Goal: Task Accomplishment & Management: Manage account settings

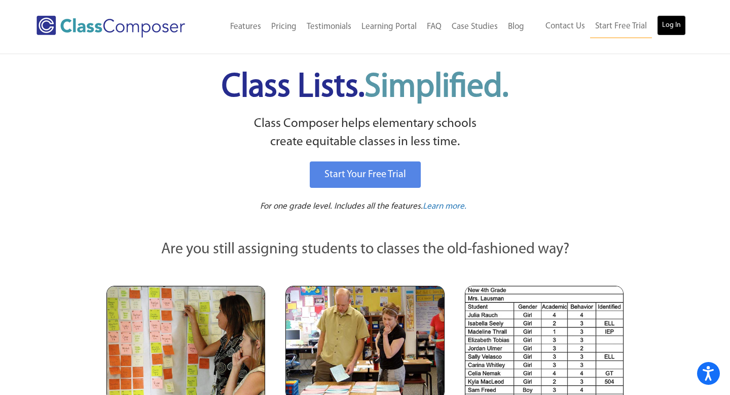
click at [675, 26] on link "Log In" at bounding box center [671, 25] width 29 height 20
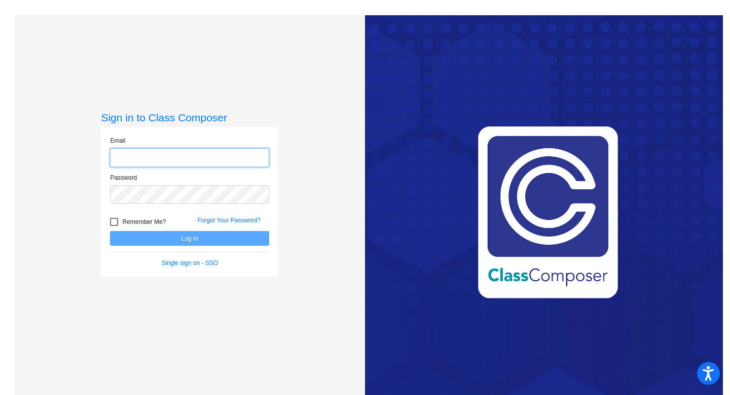
type input "claudia.divito@svusd.org"
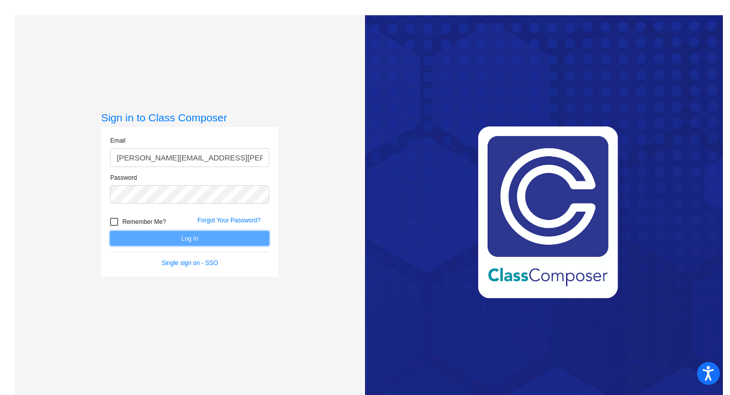
click at [217, 240] on button "Log In" at bounding box center [189, 238] width 159 height 15
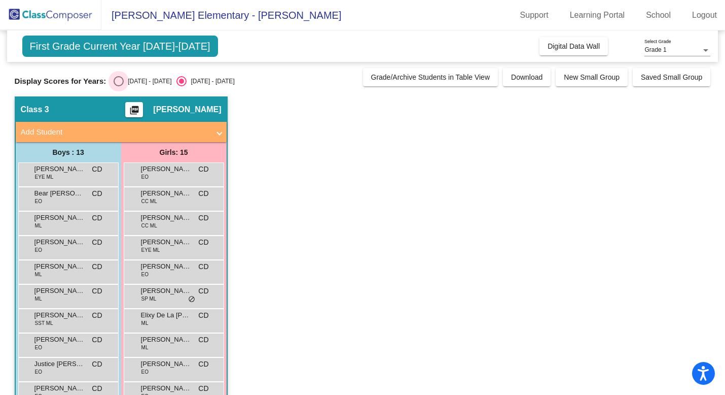
click at [119, 82] on div "Select an option" at bounding box center [119, 81] width 10 height 10
click at [119, 86] on input "2024 - 2025" at bounding box center [118, 86] width 1 height 1
radio input "true"
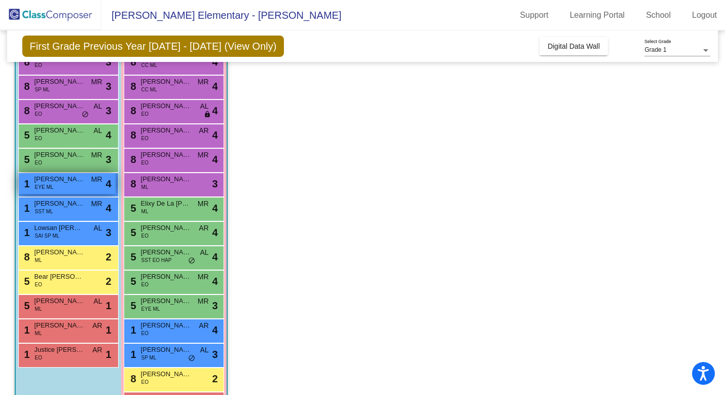
scroll to position [118, 0]
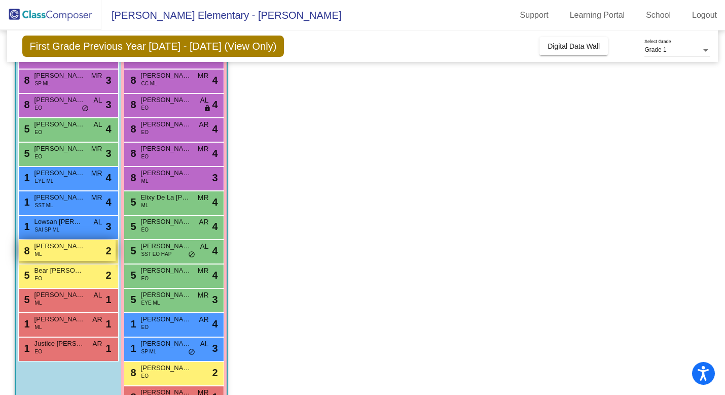
click at [63, 250] on span "Bilal Hoballah" at bounding box center [59, 246] width 51 height 10
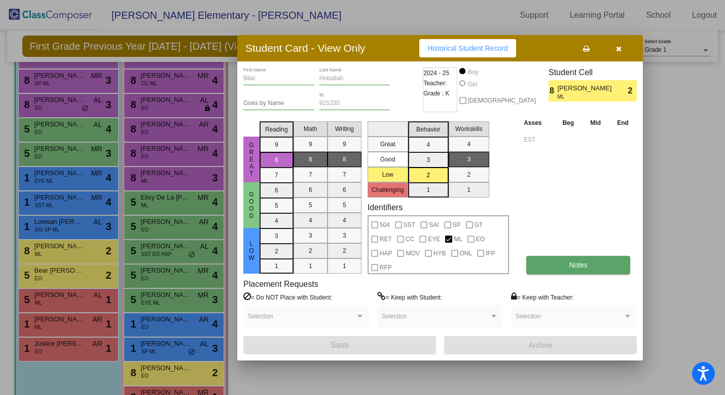
click at [601, 259] on button "Notes" at bounding box center [578, 265] width 104 height 18
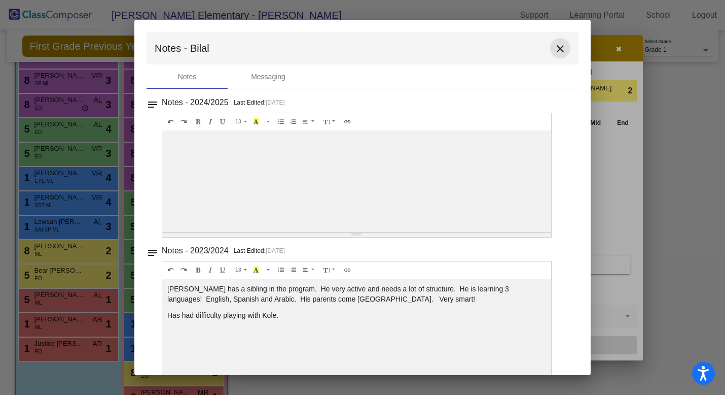
click at [561, 51] on mat-icon "close" at bounding box center [560, 49] width 12 height 12
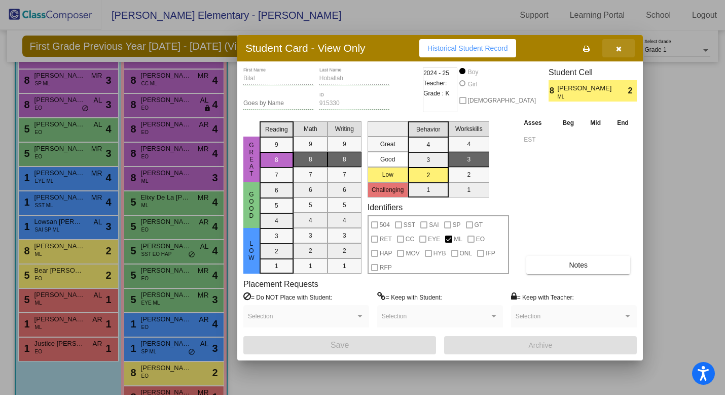
click at [619, 48] on icon "button" at bounding box center [619, 48] width 6 height 7
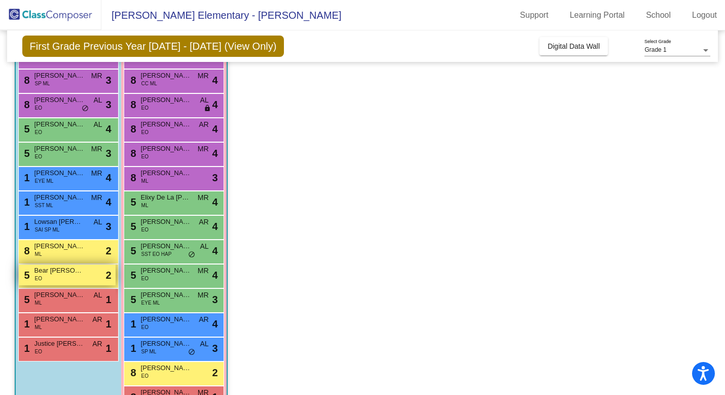
click at [84, 271] on span "Bear Rosete" at bounding box center [59, 270] width 51 height 10
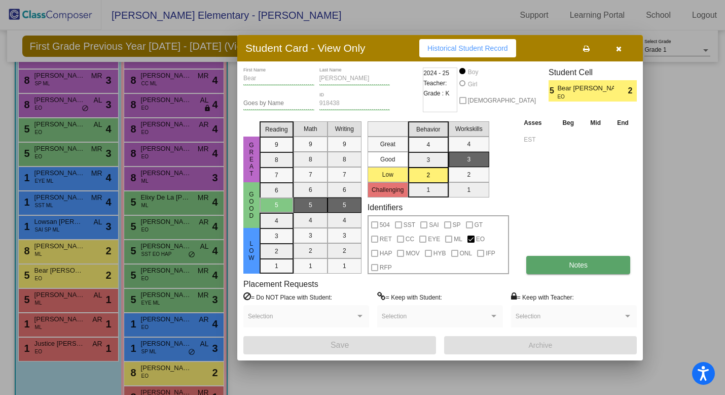
click at [578, 261] on span "Notes" at bounding box center [578, 265] width 19 height 8
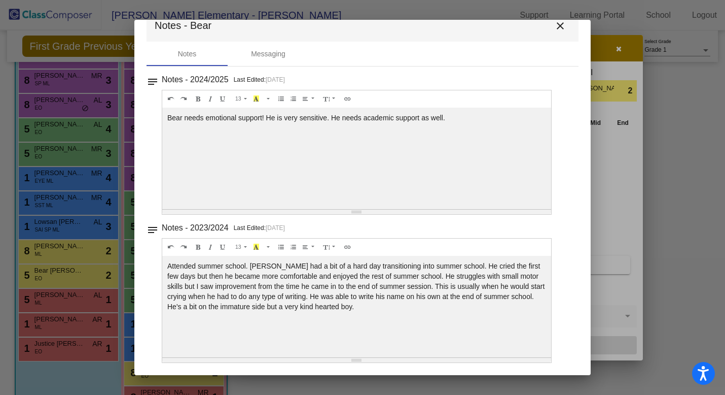
scroll to position [0, 0]
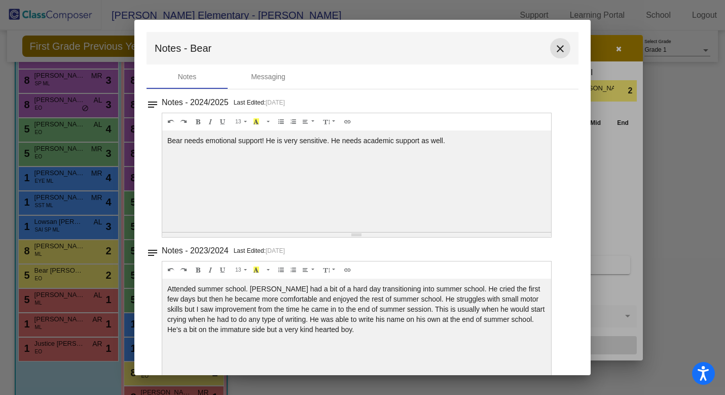
click at [557, 47] on mat-icon "close" at bounding box center [560, 49] width 12 height 12
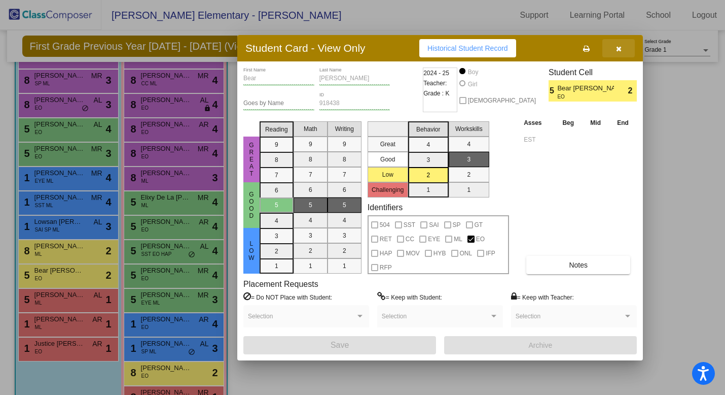
click at [620, 45] on icon "button" at bounding box center [619, 48] width 6 height 7
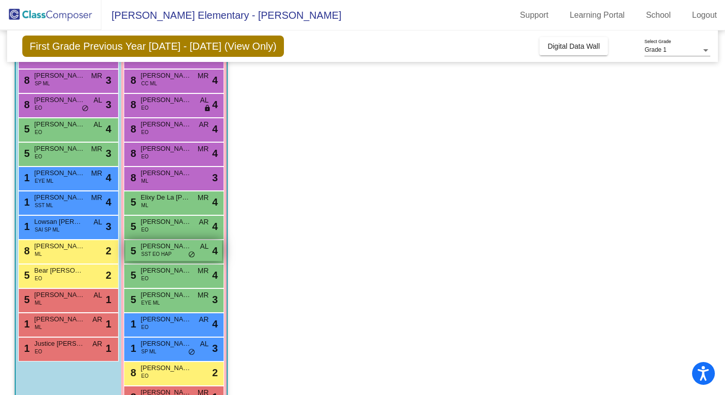
click at [184, 256] on div "5 Mazie Jessop SST EO HAP AL lock do_not_disturb_alt 4" at bounding box center [173, 250] width 97 height 21
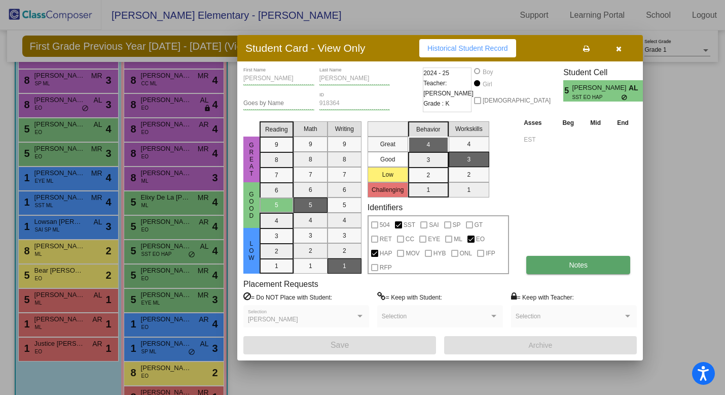
click at [558, 264] on button "Notes" at bounding box center [578, 265] width 104 height 18
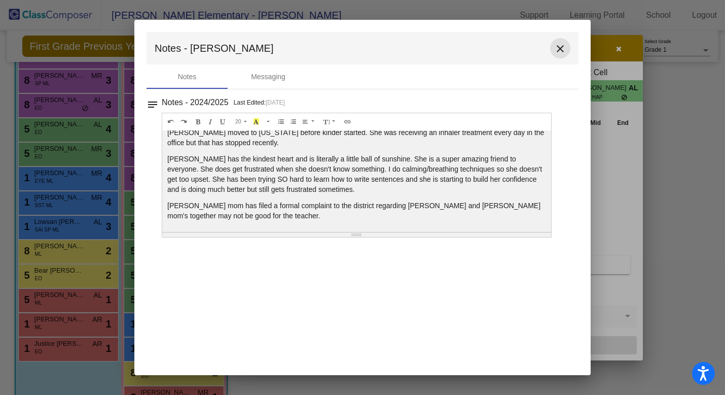
click at [562, 47] on mat-icon "close" at bounding box center [560, 49] width 12 height 12
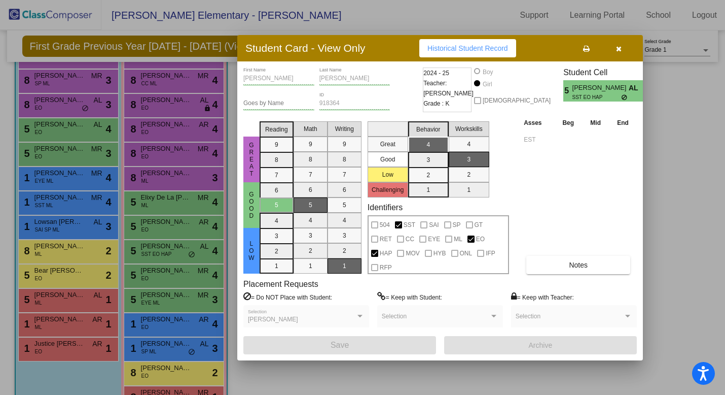
click at [618, 44] on span "button" at bounding box center [619, 48] width 6 height 8
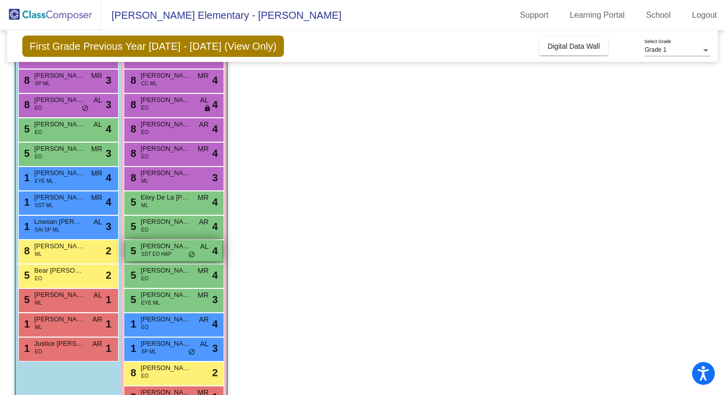
click at [159, 252] on span "SST EO HAP" at bounding box center [156, 254] width 30 height 8
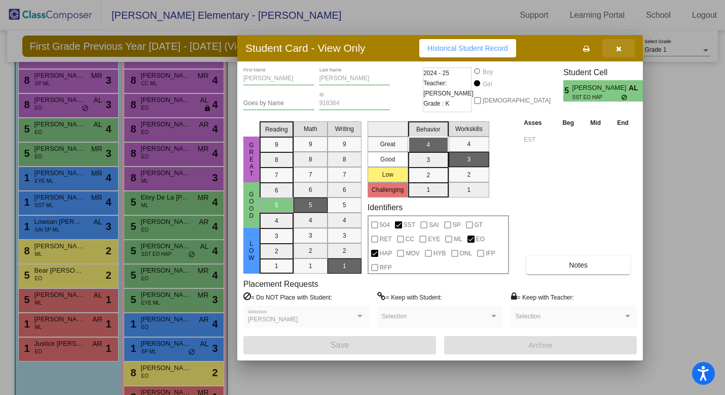
click at [622, 50] on button "button" at bounding box center [618, 48] width 32 height 18
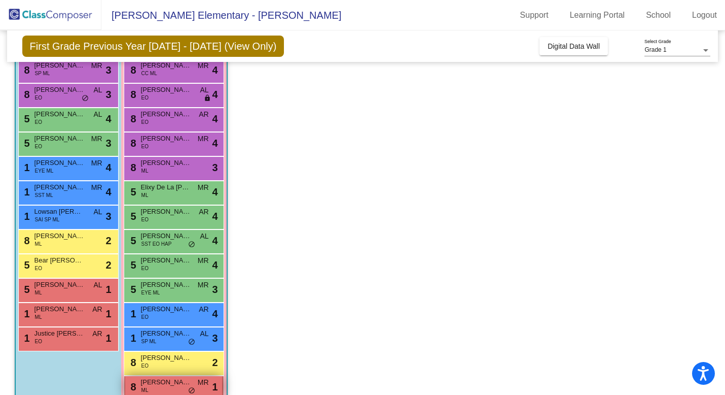
scroll to position [123, 0]
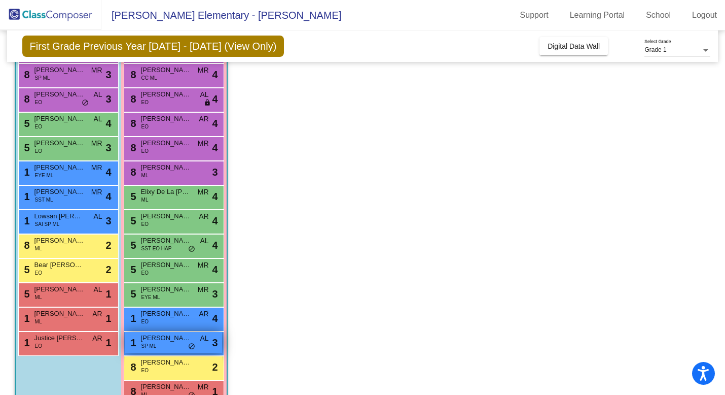
click at [180, 347] on div "1 Dayana Alas Portillo SP ML AL lock do_not_disturb_alt 3" at bounding box center [173, 342] width 97 height 21
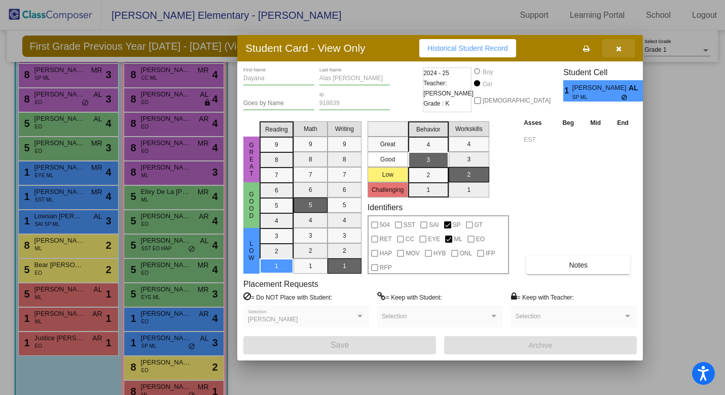
click at [618, 47] on icon "button" at bounding box center [619, 48] width 6 height 7
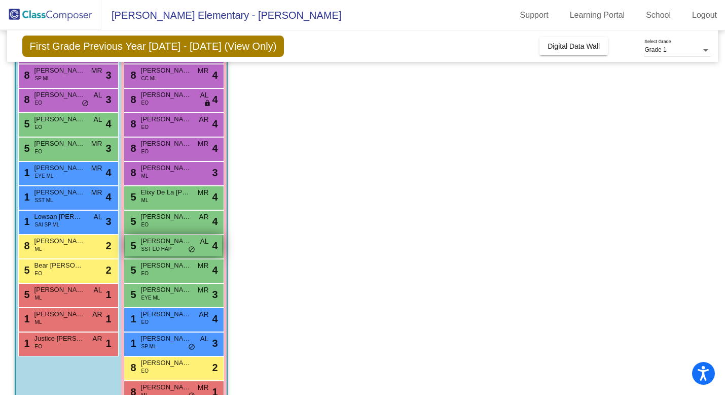
scroll to position [149, 0]
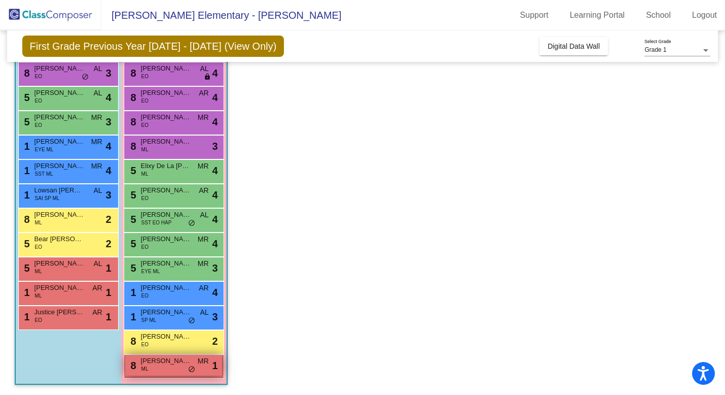
click at [174, 359] on span "Sophia Del Castillo" at bounding box center [166, 360] width 51 height 10
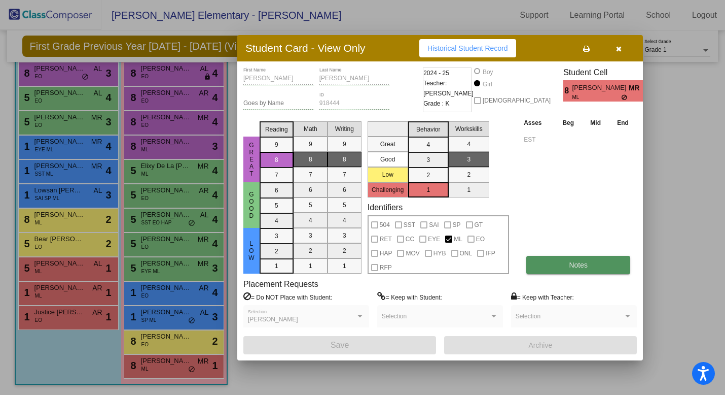
click at [565, 265] on button "Notes" at bounding box center [578, 265] width 104 height 18
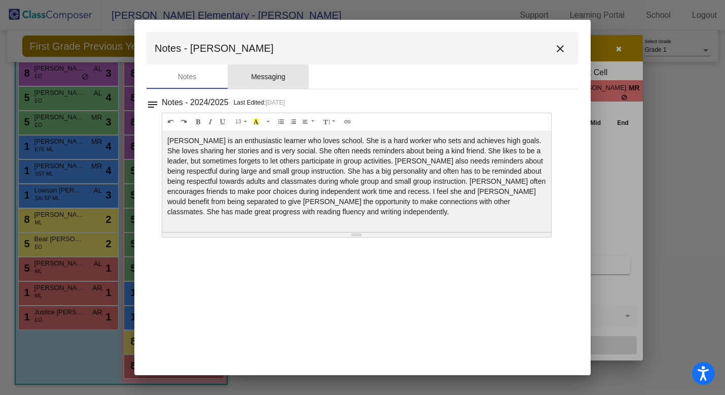
click at [283, 80] on div "Messaging" at bounding box center [268, 77] width 34 height 11
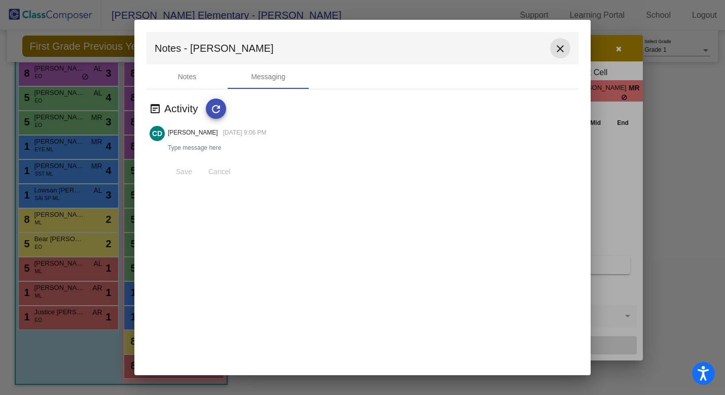
click at [562, 46] on mat-icon "close" at bounding box center [560, 49] width 12 height 12
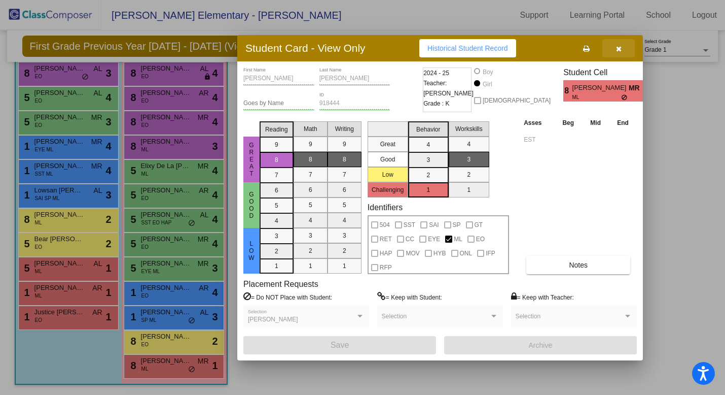
click at [622, 49] on button "button" at bounding box center [618, 48] width 32 height 18
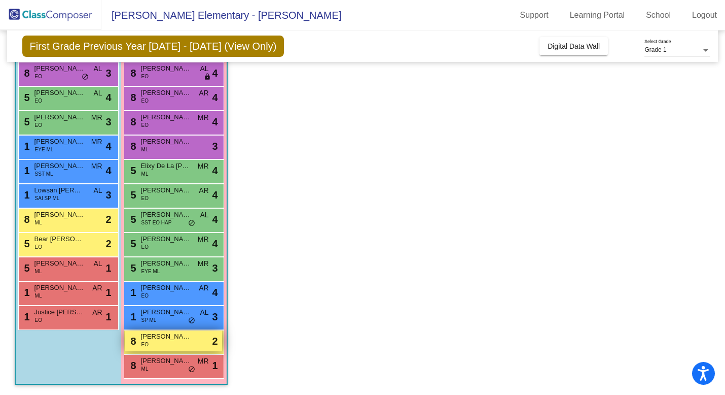
click at [174, 337] on span "Ava Wadell" at bounding box center [166, 336] width 51 height 10
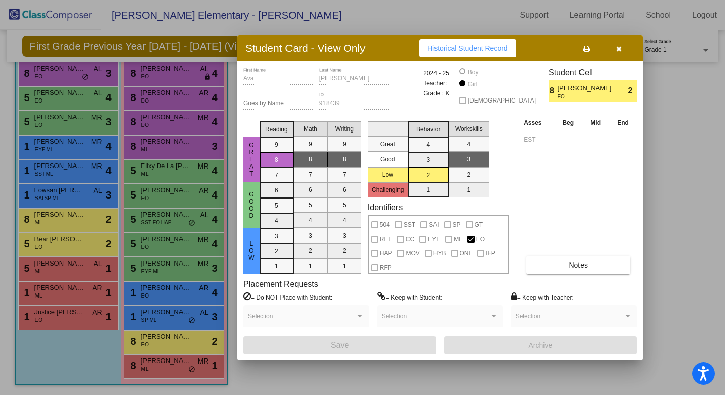
click at [622, 47] on button "button" at bounding box center [618, 48] width 32 height 18
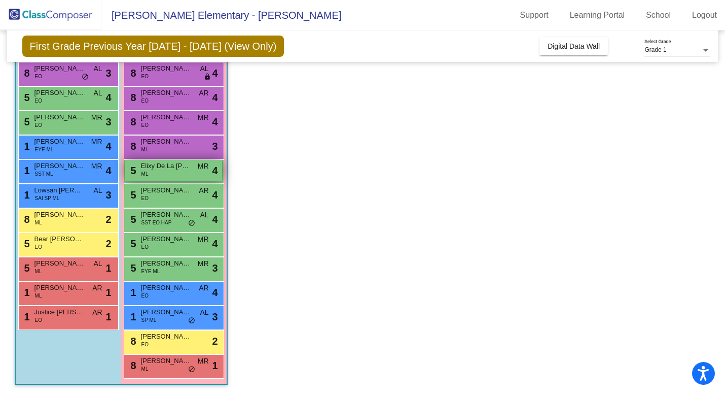
click at [151, 170] on span "Elixy De La O Membreno" at bounding box center [166, 166] width 51 height 10
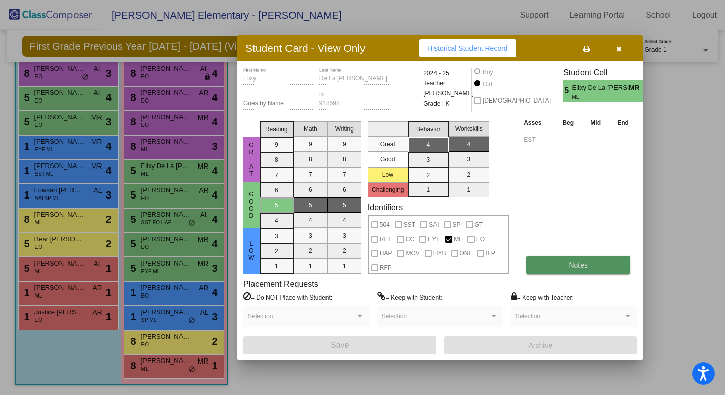
click at [585, 258] on button "Notes" at bounding box center [578, 265] width 104 height 18
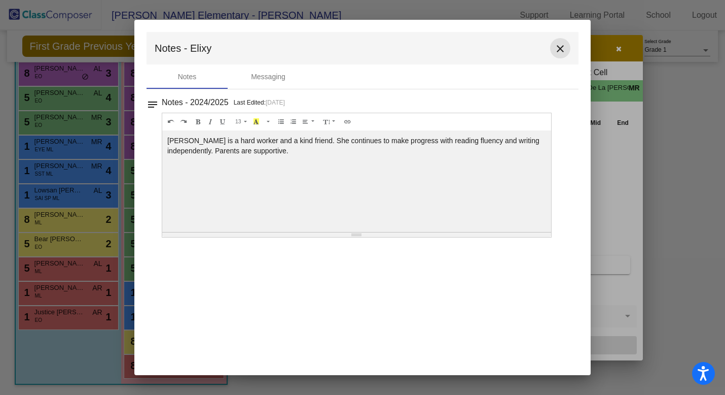
click at [553, 50] on button "close" at bounding box center [560, 48] width 20 height 20
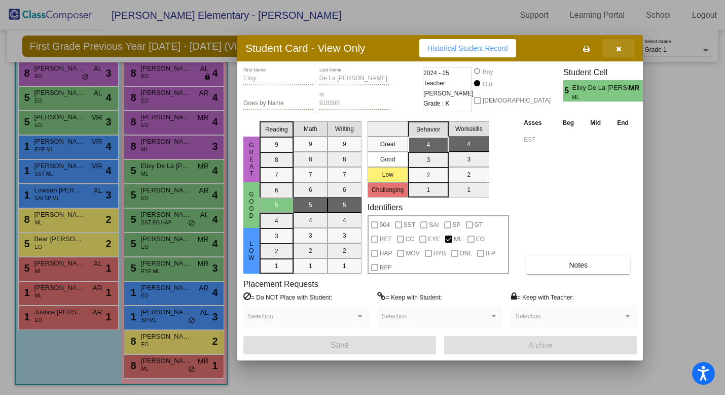
click at [622, 48] on button "button" at bounding box center [618, 48] width 32 height 18
